Goal: Navigation & Orientation: Go to known website

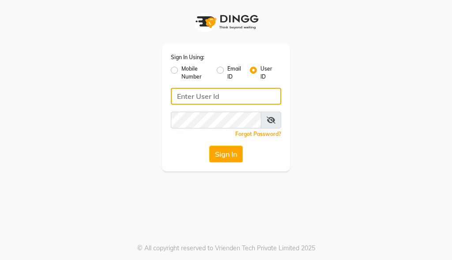
click at [233, 96] on input "Username" at bounding box center [226, 96] width 110 height 17
type input "akshaysalon"
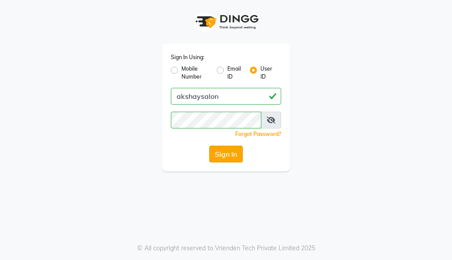
click at [238, 158] on button "Sign In" at bounding box center [226, 154] width 34 height 17
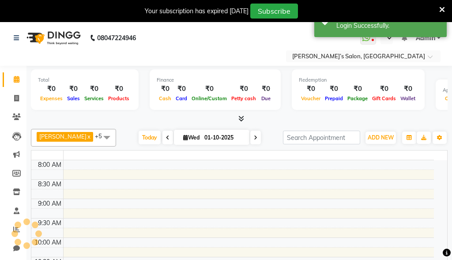
select select "en"
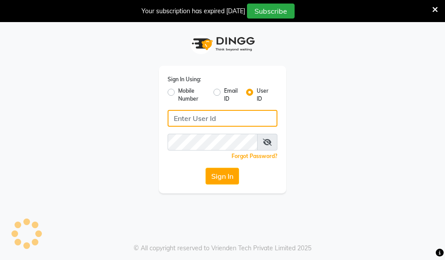
type input "akshaysalon"
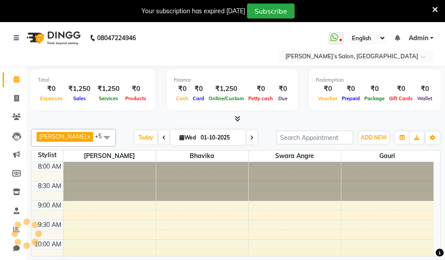
scroll to position [394, 0]
